Goal: Find specific page/section: Find specific page/section

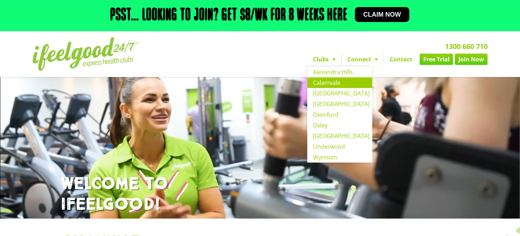
click at [331, 60] on span "Menu" at bounding box center [331, 59] width 7 height 13
click at [321, 82] on link "Calamvale" at bounding box center [339, 82] width 65 height 11
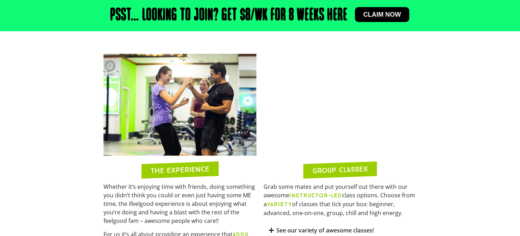
scroll to position [533, 0]
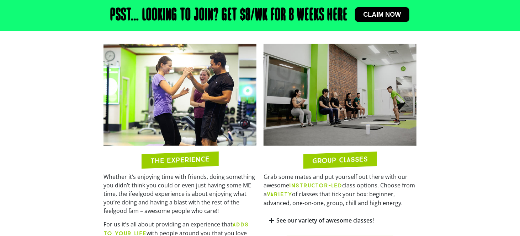
click at [275, 213] on div "See our variety of awesome classes!" at bounding box center [339, 221] width 153 height 17
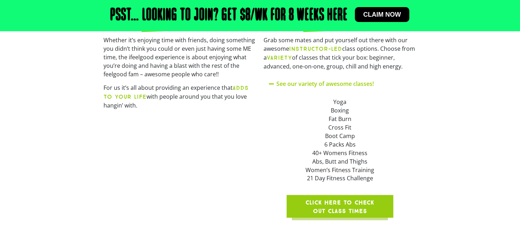
scroll to position [675, 0]
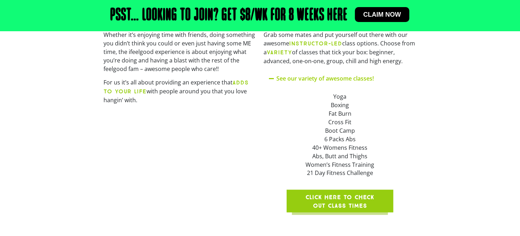
click at [329, 195] on span "Click here to check out class times" at bounding box center [340, 202] width 73 height 17
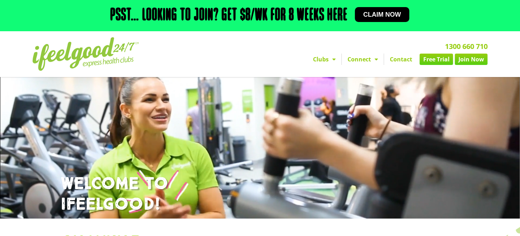
scroll to position [0, 0]
